Goal: Information Seeking & Learning: Learn about a topic

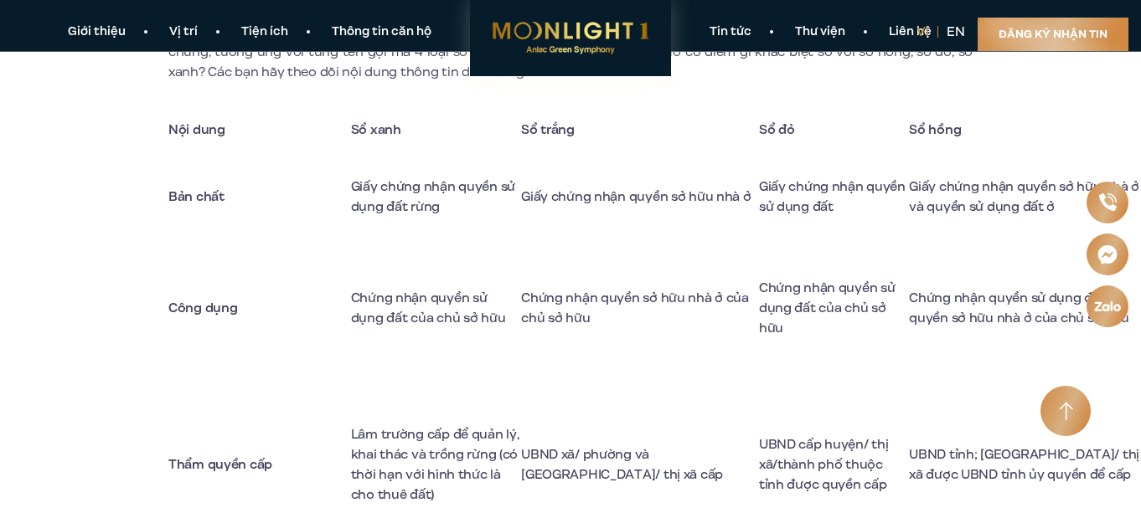
scroll to position [1843, 0]
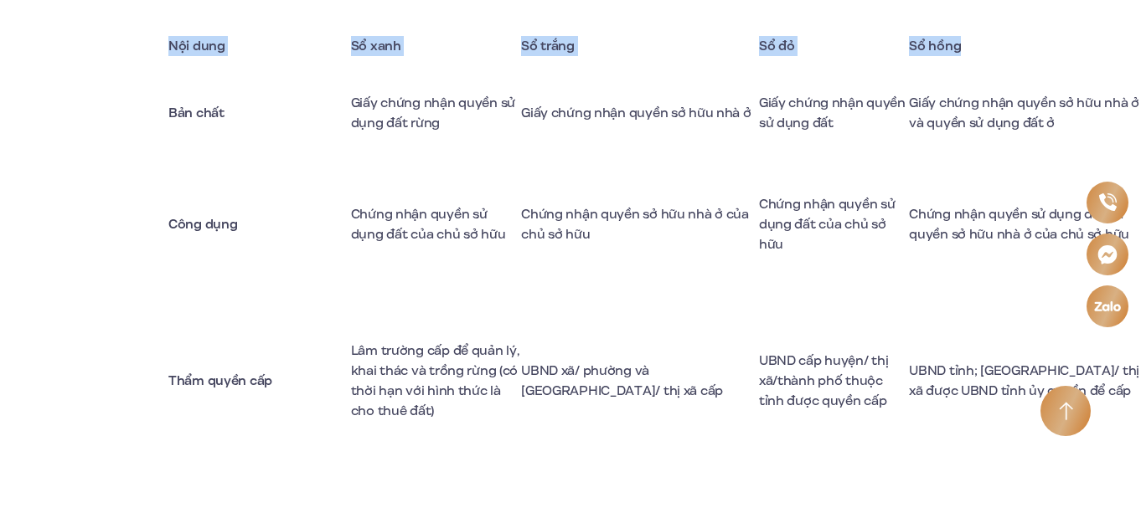
drag, startPoint x: 149, startPoint y: 48, endPoint x: 1010, endPoint y: 53, distance: 861.1
click at [178, 143] on td "Bản chất" at bounding box center [259, 114] width 183 height 90
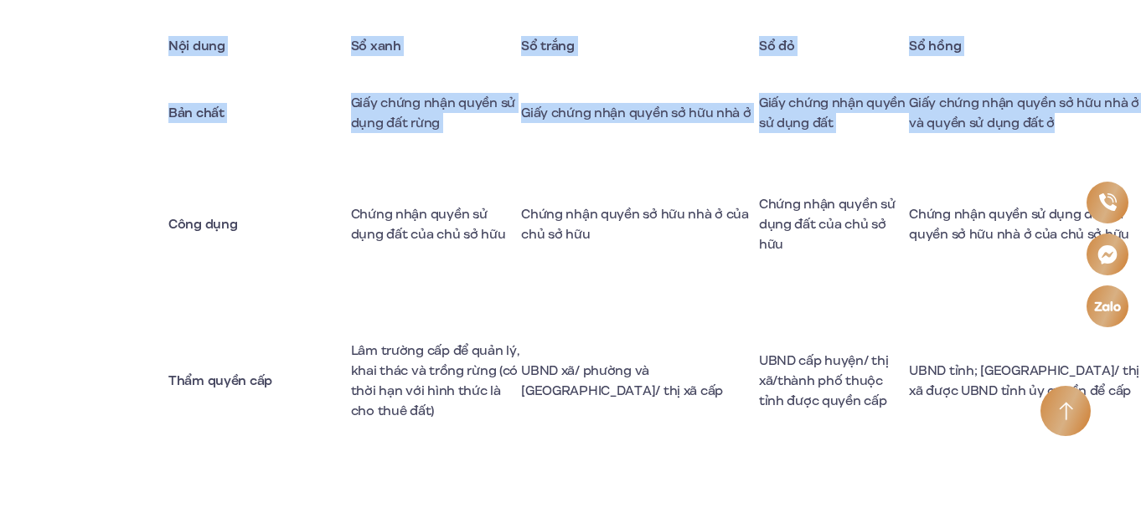
drag, startPoint x: 163, startPoint y: 126, endPoint x: 1128, endPoint y: 134, distance: 965.0
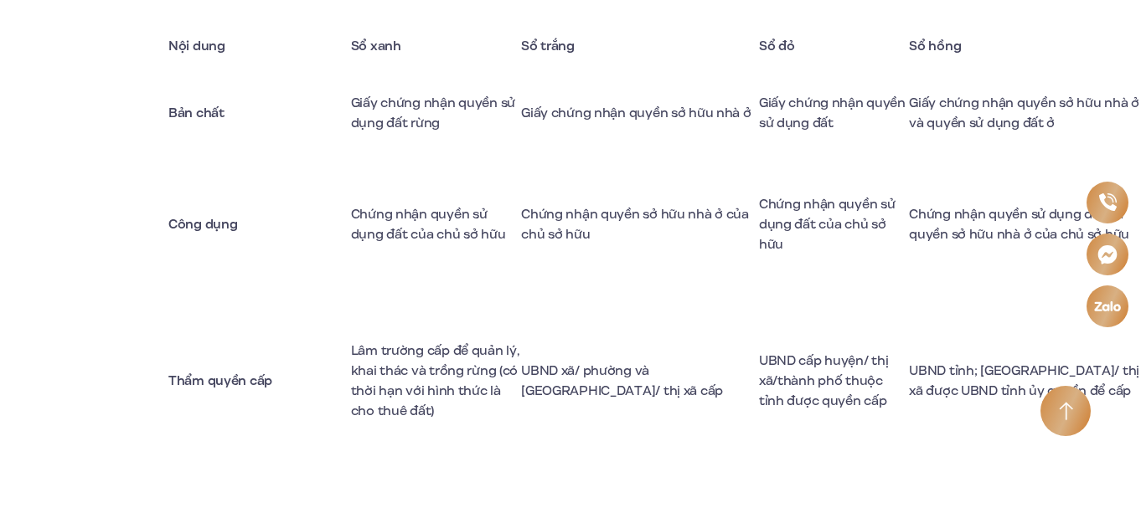
click at [172, 234] on strong "Công dụng" at bounding box center [202, 224] width 69 height 18
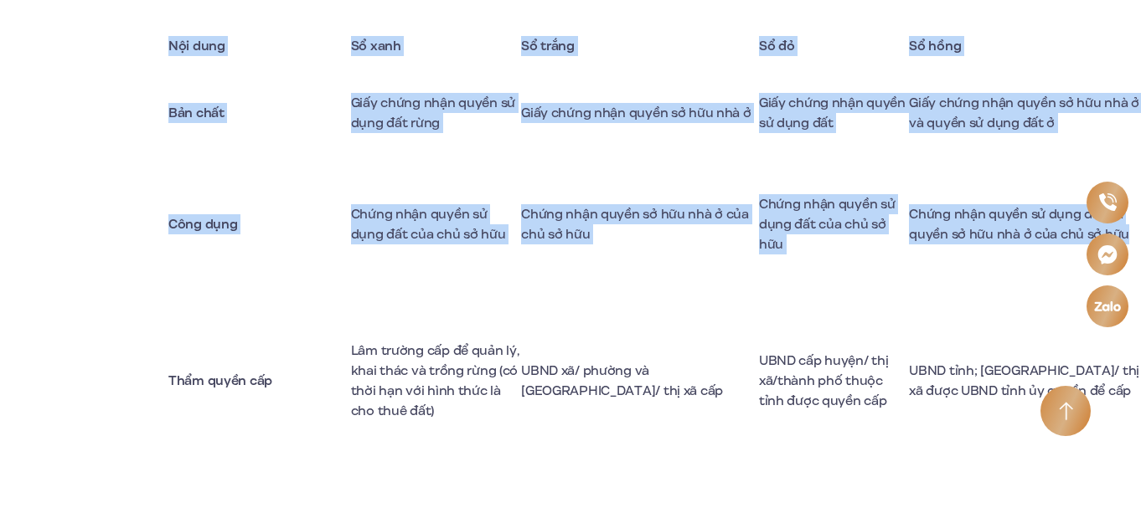
drag, startPoint x: 156, startPoint y: 251, endPoint x: 1024, endPoint y: 265, distance: 867.9
click at [414, 292] on td "Chứng nhận quyền sử dụng đất của chủ sở hữu" at bounding box center [436, 224] width 170 height 134
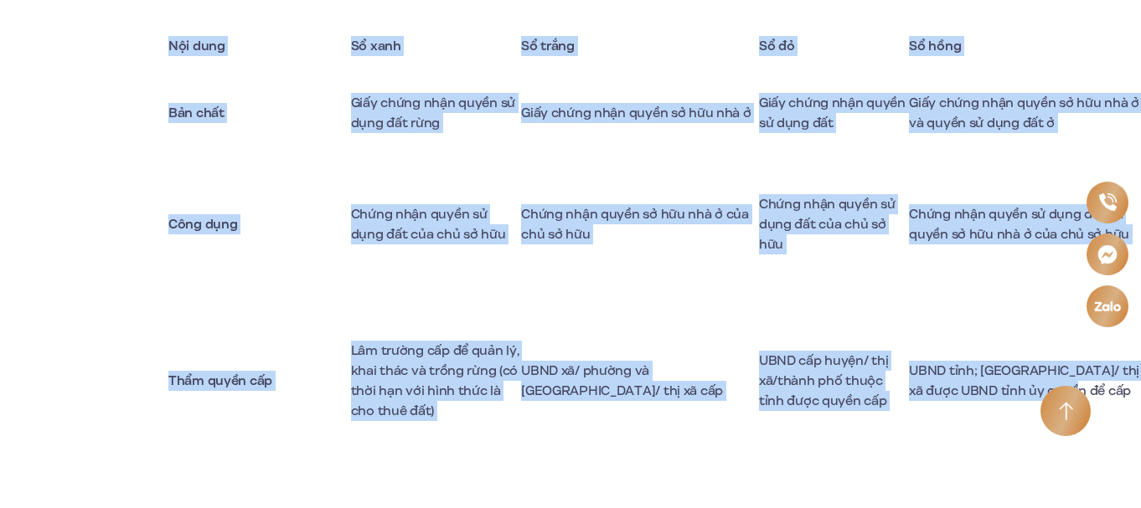
drag, startPoint x: 154, startPoint y: 394, endPoint x: 1142, endPoint y: 436, distance: 988.5
click at [239, 207] on td "Công dụng" at bounding box center [259, 224] width 183 height 134
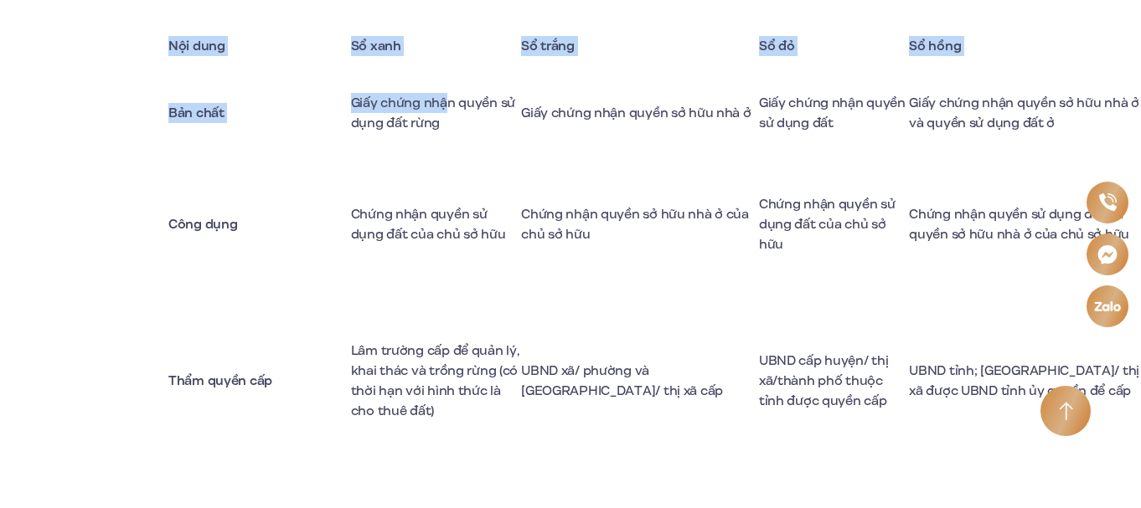
drag, startPoint x: 179, startPoint y: 52, endPoint x: 441, endPoint y: 77, distance: 262.6
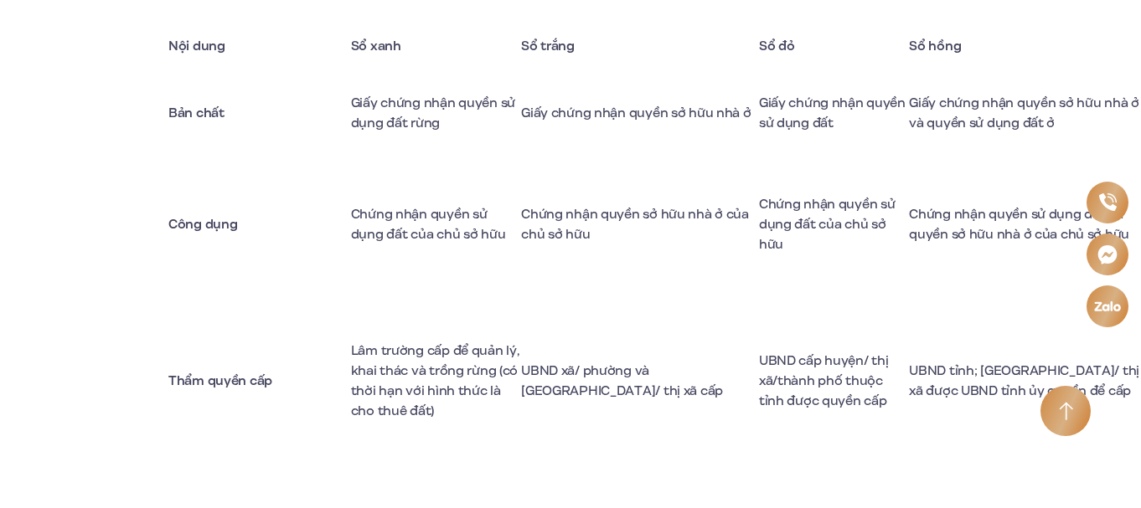
click at [453, 199] on td "Chứng nhận quyền sử dụng đất của chủ sở hữu" at bounding box center [436, 224] width 170 height 134
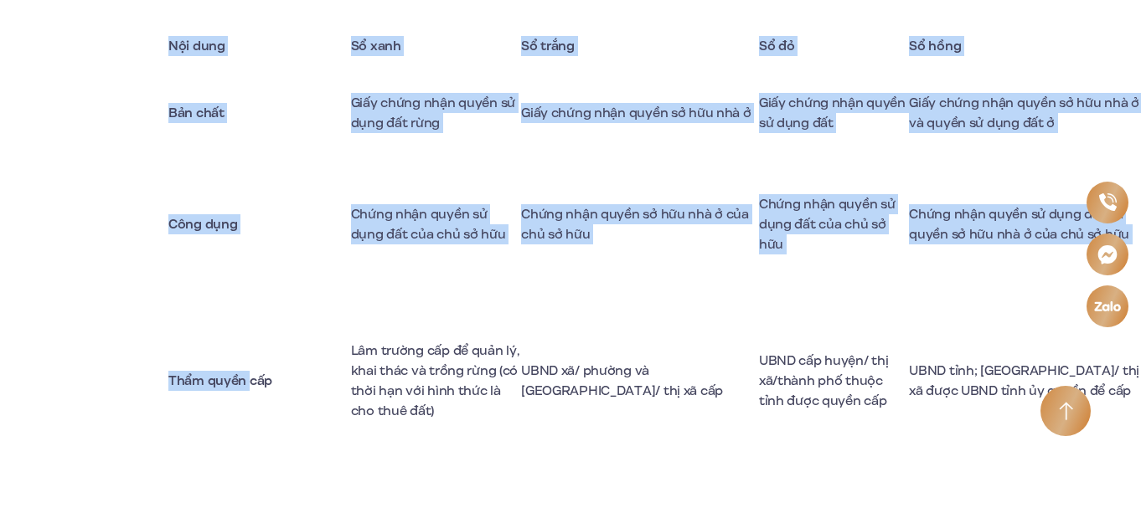
drag, startPoint x: 238, startPoint y: 120, endPoint x: 247, endPoint y: 347, distance: 227.2
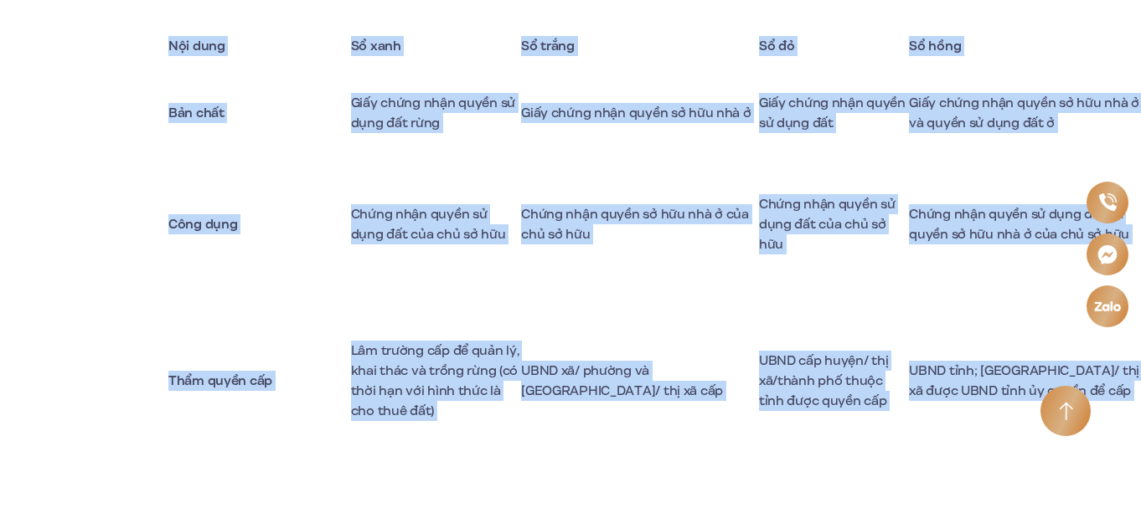
scroll to position [1865, 0]
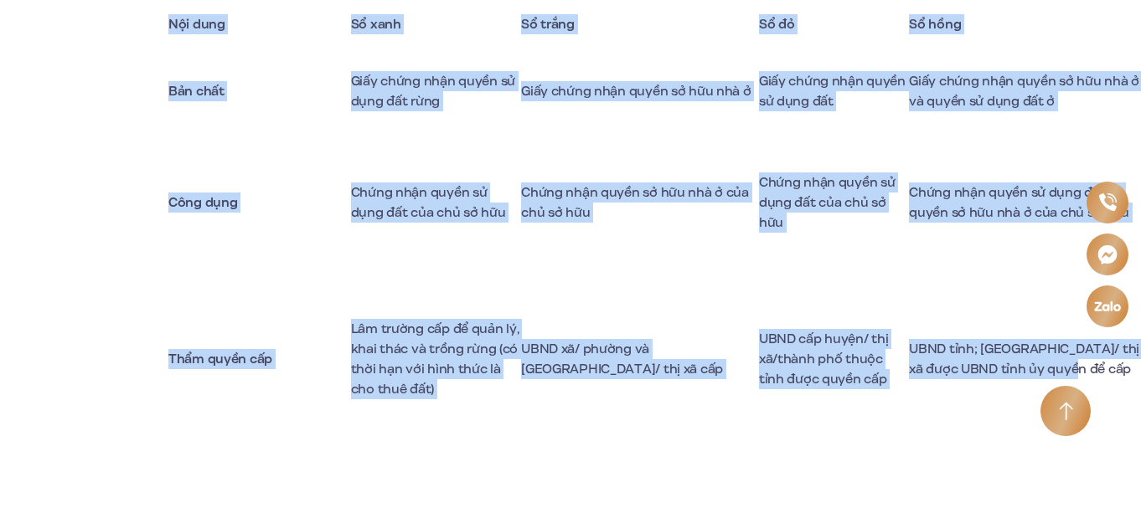
drag, startPoint x: 127, startPoint y: 253, endPoint x: 1136, endPoint y: 392, distance: 1018.1
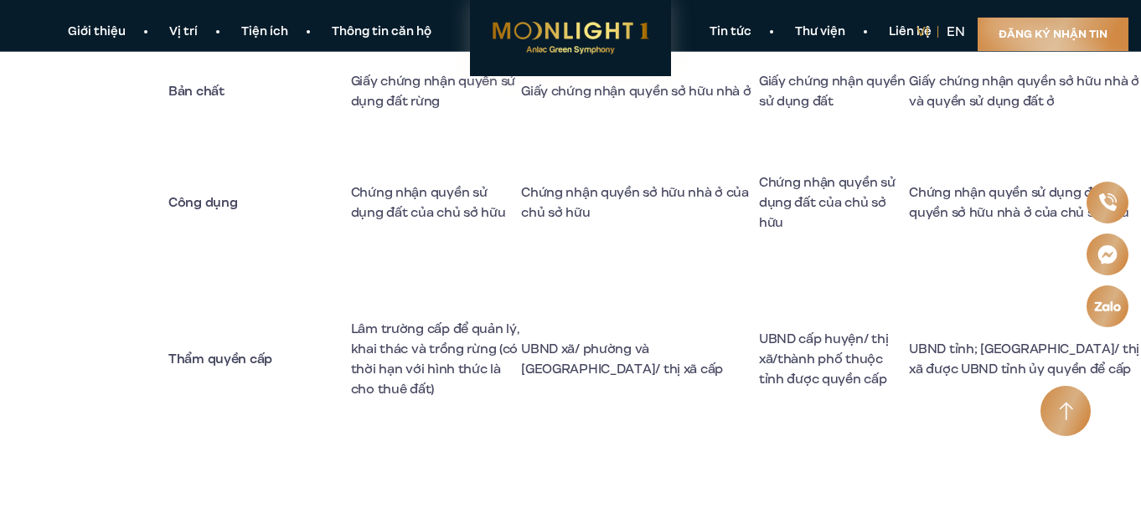
scroll to position [1781, 0]
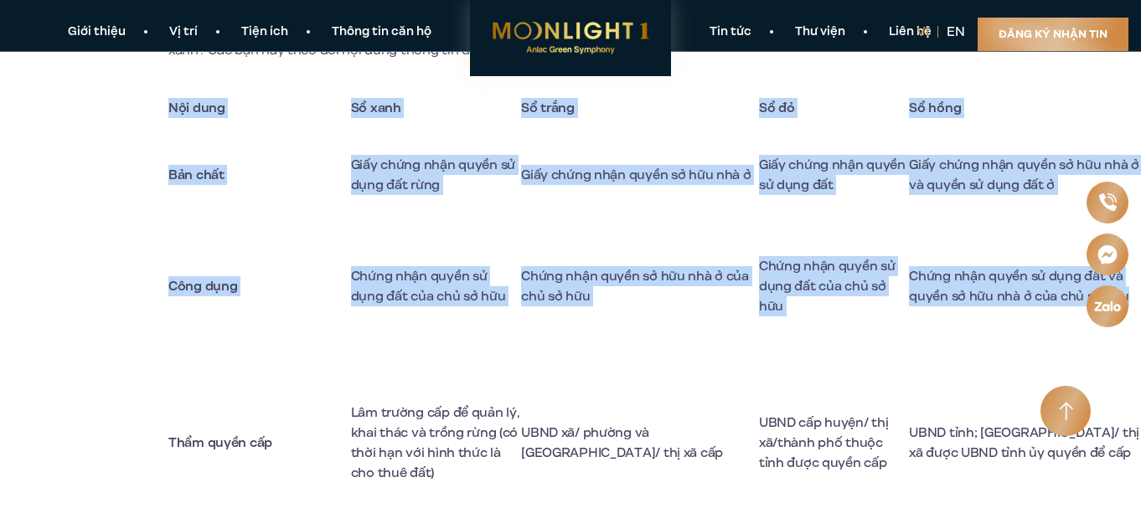
drag, startPoint x: 173, startPoint y: 108, endPoint x: 1023, endPoint y: 328, distance: 878.1
click at [1023, 328] on tbody "Nội dung Sổ xanh Sổ trắng Sổ đỏ Sổ hồng Bản chất Giấy chứng nhận quyền sử dụng …" at bounding box center [657, 465] width 978 height 760
click at [462, 259] on td "Chứng nhận quyền sử dụng đất của chủ sở hữu" at bounding box center [436, 286] width 170 height 134
